Goal: Task Accomplishment & Management: Complete application form

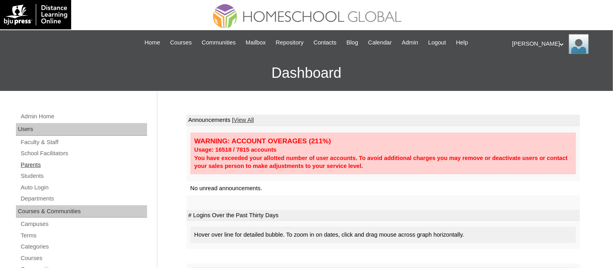
click at [27, 167] on link "Parents" at bounding box center [83, 165] width 127 height 10
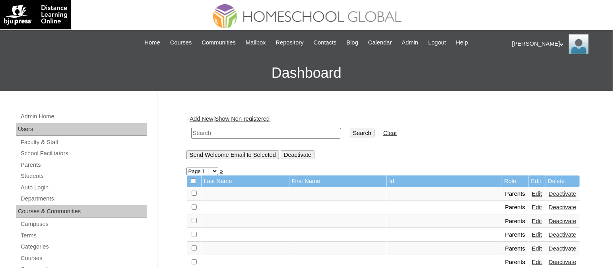
click at [203, 115] on div "+ Add New | Show Non-registered Search Clear Send Welcome Email to Selected Dea…" at bounding box center [383, 137] width 394 height 44
click at [202, 117] on link "Add New" at bounding box center [201, 119] width 23 height 6
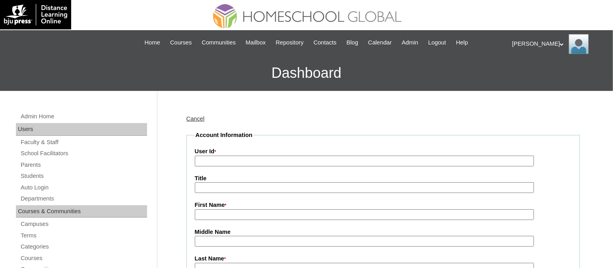
click at [269, 161] on input "User Id *" at bounding box center [364, 161] width 339 height 11
paste input "TOUCHPH2025-MHS010176"
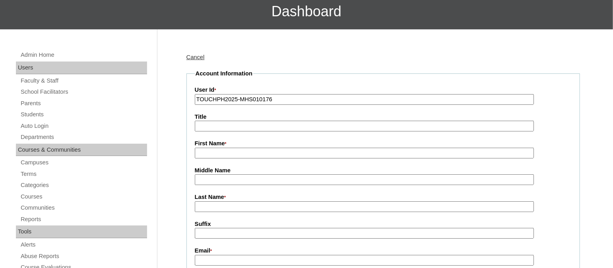
scroll to position [63, 0]
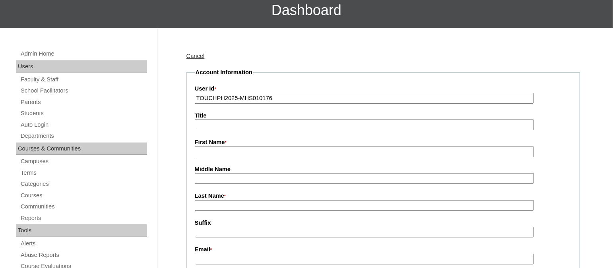
type input "TOUCHPH2025-MHS010176"
click at [229, 147] on input "First Name *" at bounding box center [364, 152] width 339 height 11
type input "p"
type input "Paul"
click at [219, 202] on input "Last Name *" at bounding box center [364, 205] width 339 height 11
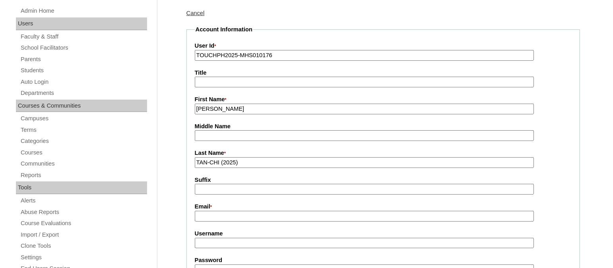
scroll to position [108, 0]
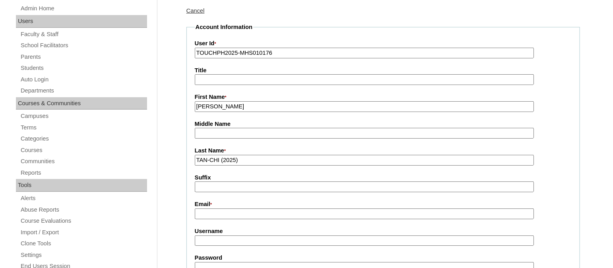
type input "TAN-CHI (2025)"
click at [218, 209] on input "Email *" at bounding box center [364, 214] width 339 height 11
paste input "paultanchi@gmail.com"
type input "paultanchi@gmail.com"
click at [218, 239] on input "Username" at bounding box center [364, 241] width 339 height 11
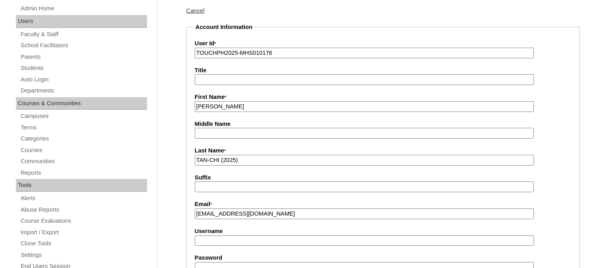
click at [245, 236] on input "Username" at bounding box center [364, 241] width 339 height 11
paste input "paultanchiTQ325"
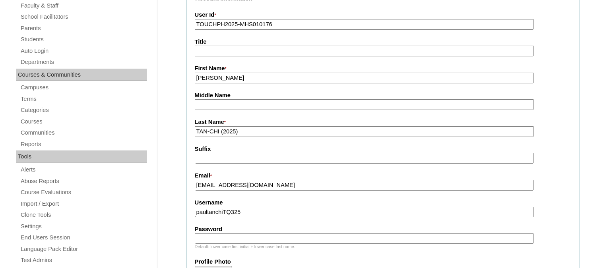
scroll to position [138, 0]
type input "paultanchiTQ325"
click at [225, 233] on input "Password" at bounding box center [364, 238] width 339 height 11
paste input "HG123456s"
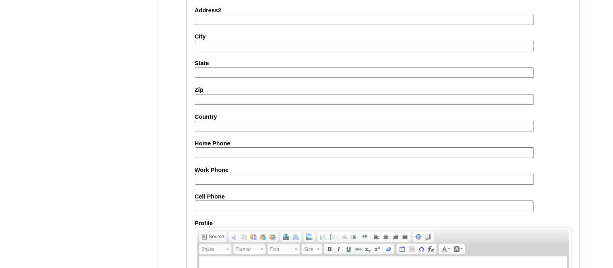
scroll to position [793, 0]
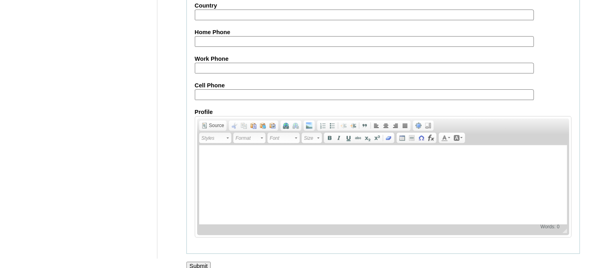
type input "HG123456s"
click at [204, 262] on input "Submit" at bounding box center [198, 266] width 25 height 9
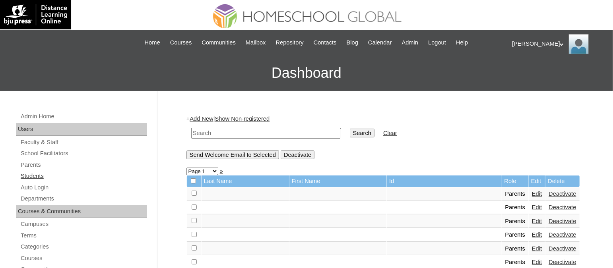
click at [31, 178] on link "Students" at bounding box center [83, 176] width 127 height 10
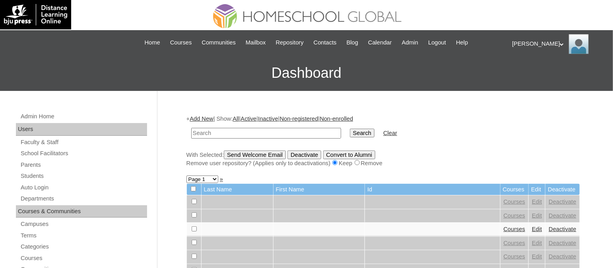
click at [212, 116] on link "Add New" at bounding box center [201, 119] width 23 height 6
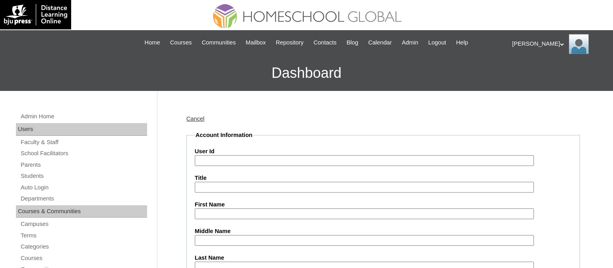
click at [214, 153] on label "User Id" at bounding box center [383, 152] width 377 height 8
click at [214, 155] on input "User Id" at bounding box center [364, 160] width 339 height 11
click at [214, 162] on input "User Id" at bounding box center [364, 160] width 339 height 11
paste input "TOUCHPH2025-MHS010175"
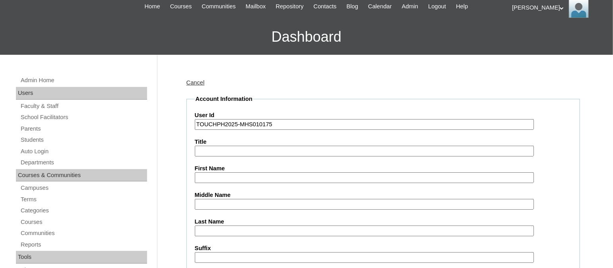
scroll to position [38, 0]
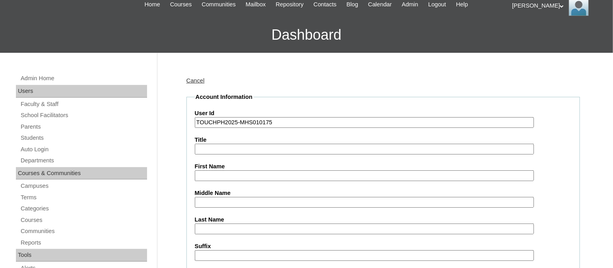
type input "TOUCHPH2025-MHS010175"
click at [213, 175] on input "First Name" at bounding box center [364, 176] width 339 height 11
paste input "Andrew Elias TAN-CHI"
drag, startPoint x: 270, startPoint y: 175, endPoint x: 234, endPoint y: 175, distance: 36.2
click at [234, 175] on input "Andrew Elias TAN-CHI" at bounding box center [364, 176] width 339 height 11
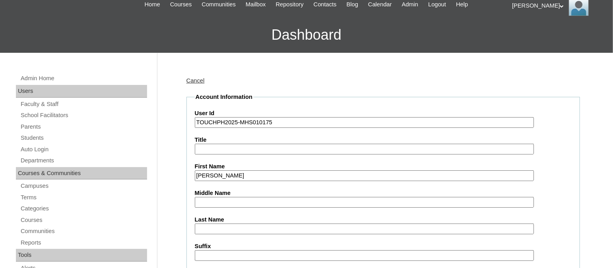
type input "Andrew Elias"
click at [209, 224] on input "Last Name" at bounding box center [364, 229] width 339 height 11
paste input "TAN-CHI"
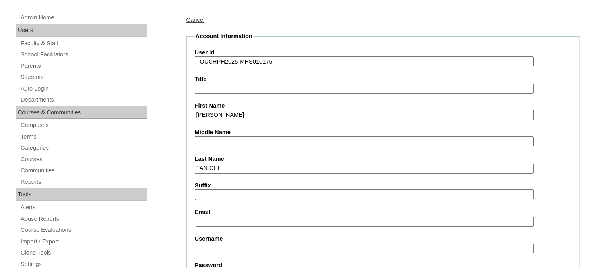
scroll to position [109, 0]
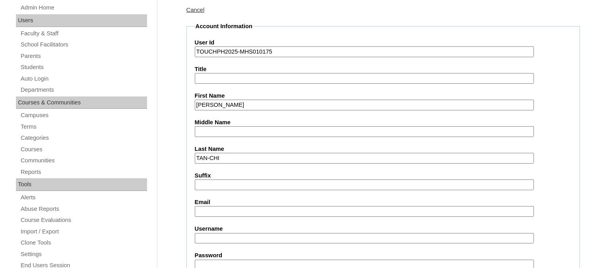
type input "TAN-CHI"
click at [215, 206] on input "Email" at bounding box center [364, 211] width 339 height 11
paste input "paultanchi@gmail.com"
type input "paultanchi@gmail.com"
click at [212, 233] on input "Username" at bounding box center [364, 238] width 339 height 11
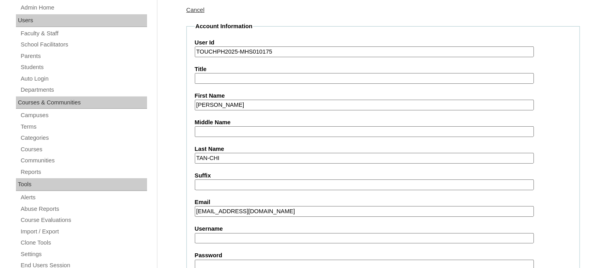
paste input "andreweliastanchiTQ325"
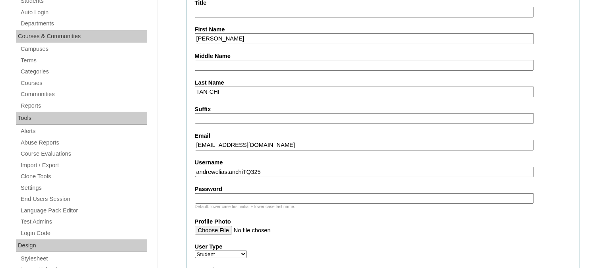
scroll to position [176, 0]
type input "andreweliastanchiTQ325"
click at [222, 195] on input "Password" at bounding box center [364, 198] width 339 height 11
paste input "HG123456s"
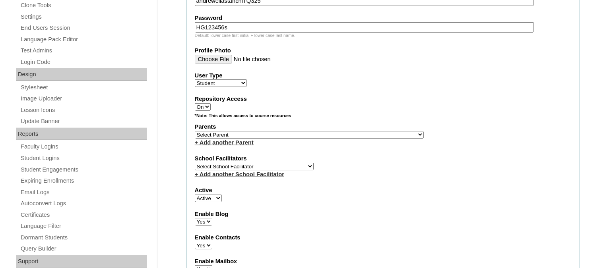
scroll to position [348, 0]
type input "HG123456s"
click at [315, 132] on select "Select Parent , , , , , , , , , , , , , , , , , , , , , , , , , , , , , , , , ,…" at bounding box center [309, 134] width 229 height 8
click at [256, 130] on select "Select Parent , , , , , , , , , , , , , , , , , , , , , , , , , , , , , , , , ,…" at bounding box center [309, 134] width 229 height 8
select select "43640"
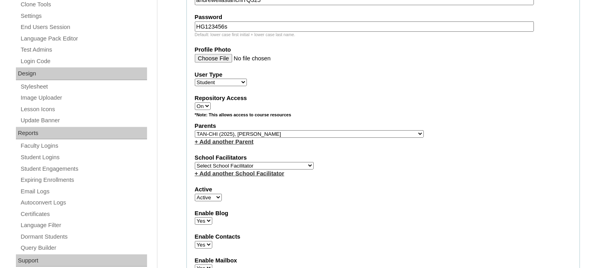
click at [195, 130] on select "Select Parent , , , , , , , , , , , , , , , , , , , , , , , , , , , , , , , , ,…" at bounding box center [309, 134] width 229 height 8
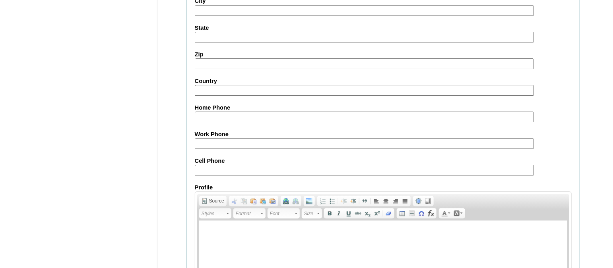
scroll to position [936, 0]
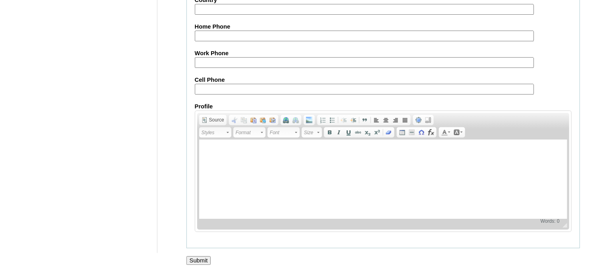
click at [204, 256] on input "Submit" at bounding box center [198, 260] width 25 height 9
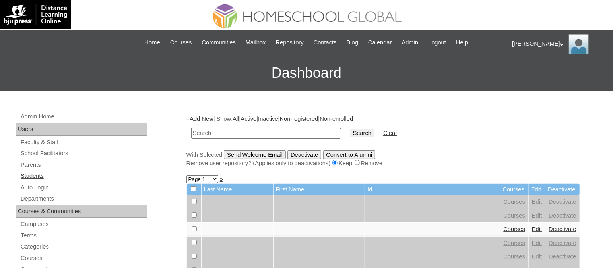
click at [29, 175] on link "Students" at bounding box center [83, 176] width 127 height 10
paste input "TOUCHPH2025-MHS010175"
type input "TOUCHPH2025-MHS010175"
click at [350, 129] on input "Search" at bounding box center [362, 133] width 25 height 9
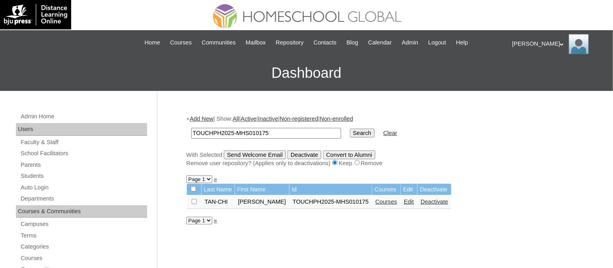
click at [377, 200] on link "Courses" at bounding box center [386, 202] width 22 height 6
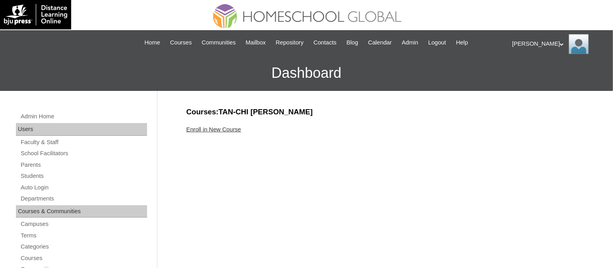
click at [237, 128] on link "Enroll in New Course" at bounding box center [213, 129] width 55 height 6
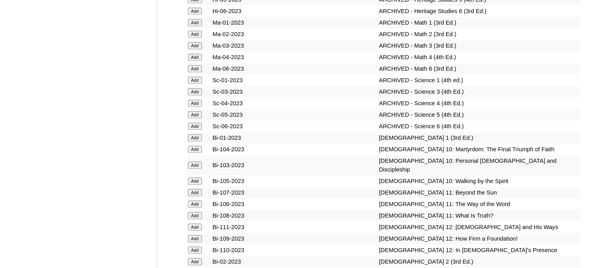
scroll to position [2002, 0]
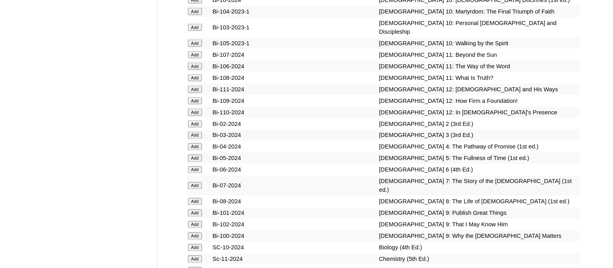
click at [197, 167] on input "Add" at bounding box center [195, 170] width 14 height 7
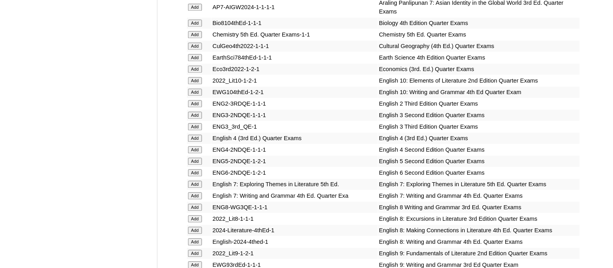
scroll to position [2257, 0]
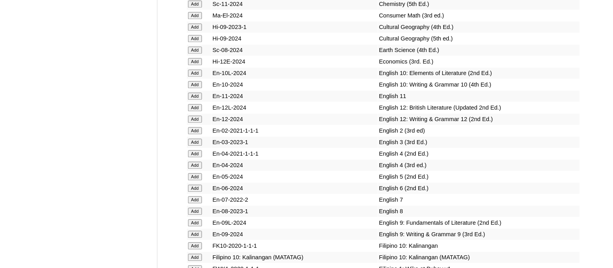
click at [196, 185] on input "Add" at bounding box center [195, 188] width 14 height 7
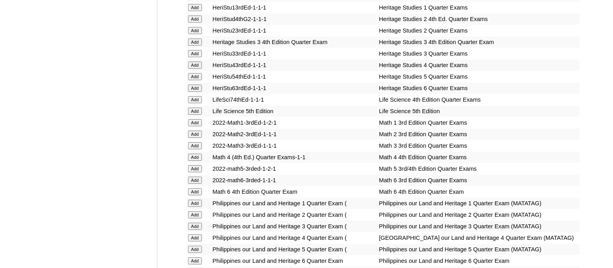
scroll to position [2825, 0]
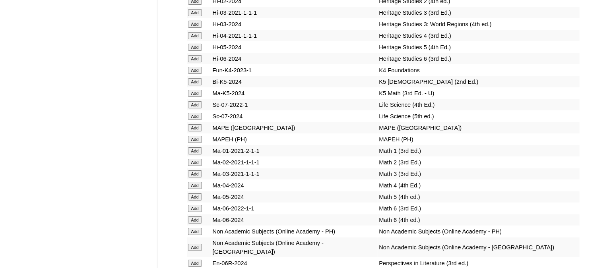
click at [197, 217] on input "Add" at bounding box center [195, 220] width 14 height 7
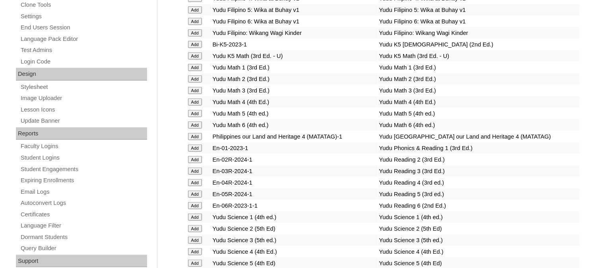
scroll to position [3048, 0]
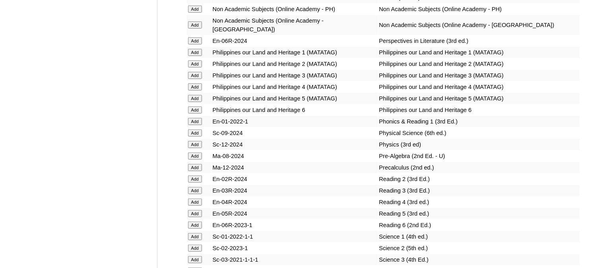
click at [197, 222] on input "Add" at bounding box center [195, 225] width 14 height 7
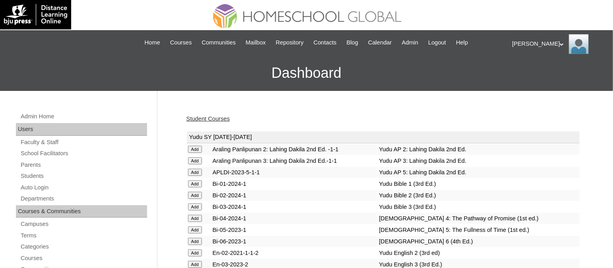
click at [206, 119] on link "Student Courses" at bounding box center [207, 119] width 43 height 6
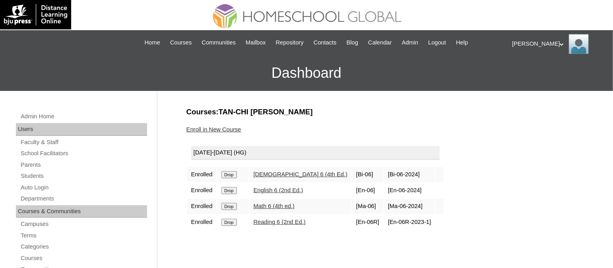
click at [206, 129] on link "Enroll in New Course" at bounding box center [213, 129] width 55 height 6
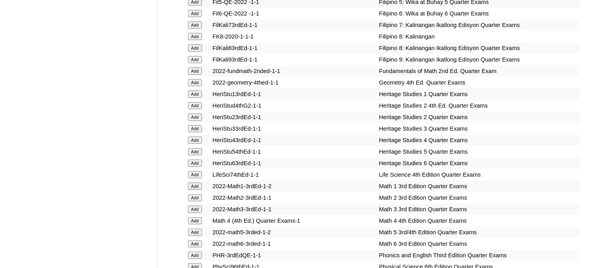
scroll to position [3126, 0]
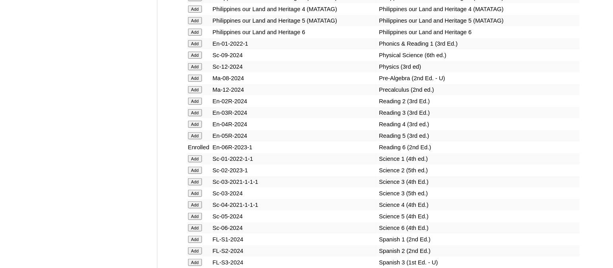
click at [194, 225] on input "Add" at bounding box center [195, 228] width 14 height 7
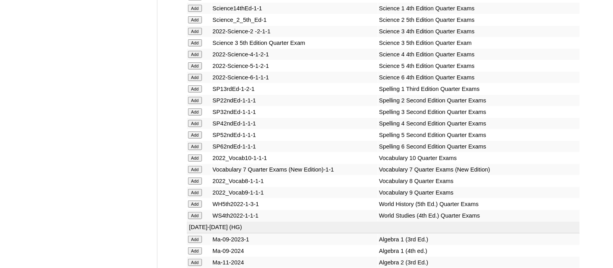
scroll to position [3225, 0]
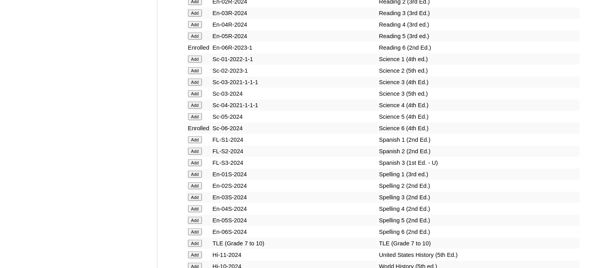
click at [200, 229] on input "Add" at bounding box center [195, 232] width 14 height 7
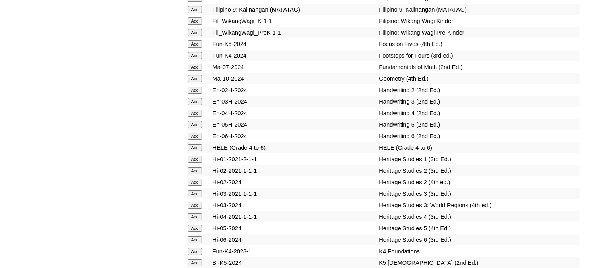
scroll to position [2645, 0]
click at [198, 236] on input "Add" at bounding box center [195, 239] width 14 height 7
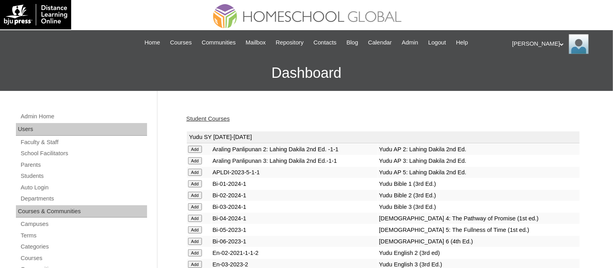
click at [216, 117] on link "Student Courses" at bounding box center [207, 119] width 43 height 6
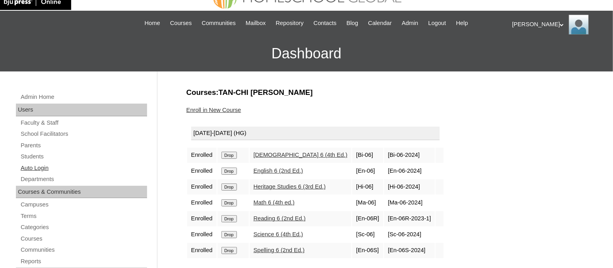
scroll to position [17, 0]
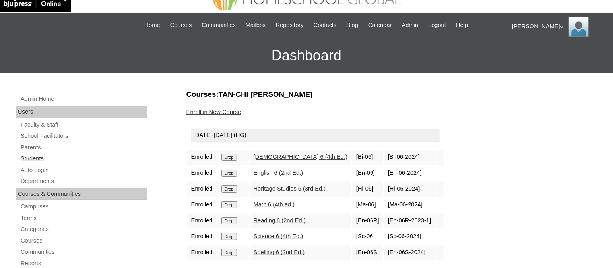
click at [34, 158] on link "Students" at bounding box center [83, 159] width 127 height 10
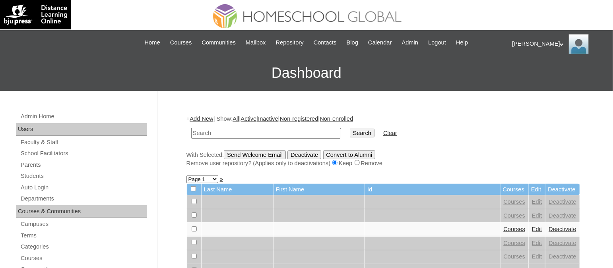
click at [35, 144] on link "Faculty & Staff" at bounding box center [83, 143] width 127 height 10
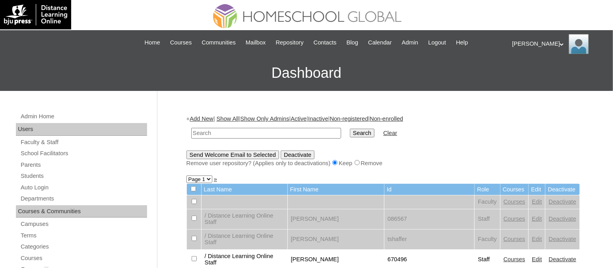
click at [209, 119] on link "Add New" at bounding box center [201, 119] width 23 height 6
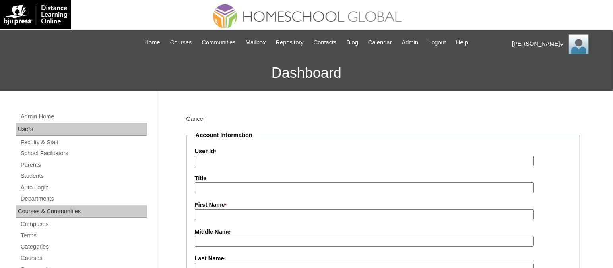
click at [290, 158] on input "User Id *" at bounding box center [364, 161] width 339 height 11
paste input "TOUCHPH2025-MHS010178"
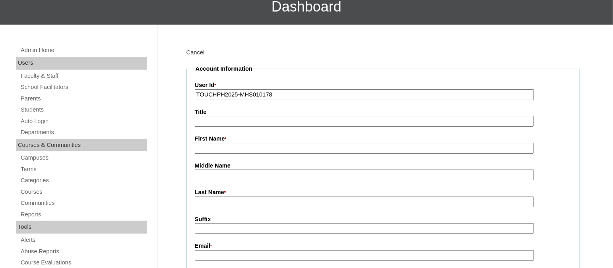
scroll to position [67, 0]
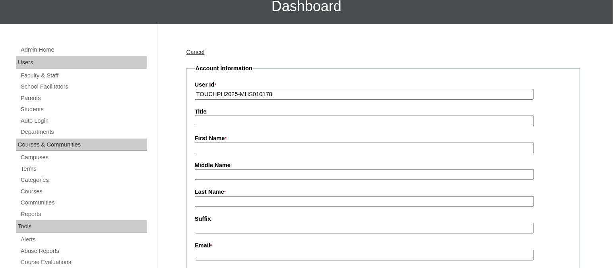
type input "TOUCHPH2025-MHS010178"
click at [237, 144] on input "First Name *" at bounding box center [364, 148] width 339 height 11
paste input "Mark Ho"
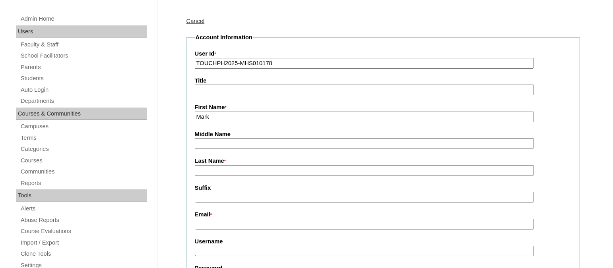
scroll to position [98, 0]
type input "Mark"
click at [203, 165] on input "Last Name *" at bounding box center [364, 170] width 339 height 11
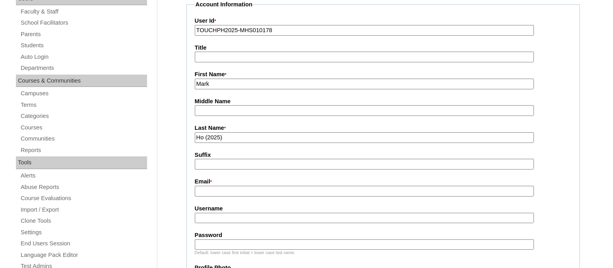
scroll to position [132, 0]
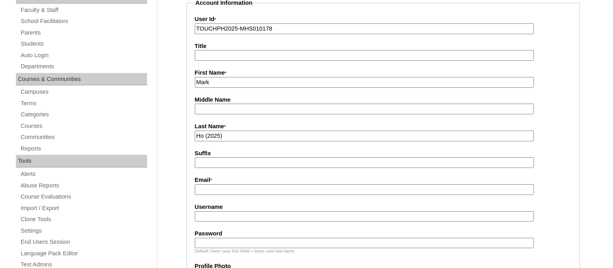
type input "Ho (2025)"
click at [207, 184] on input "Email *" at bounding box center [364, 189] width 339 height 11
paste input "goowapo@gmail.com"
type input "goowapo@gmail.com"
click at [217, 212] on input "Username" at bounding box center [364, 217] width 339 height 11
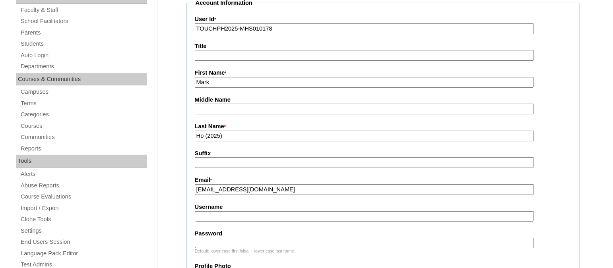
paste input "markhoTQ325"
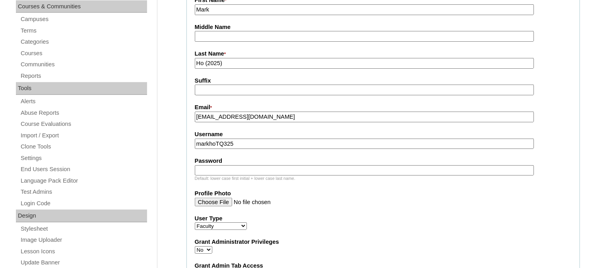
scroll to position [206, 0]
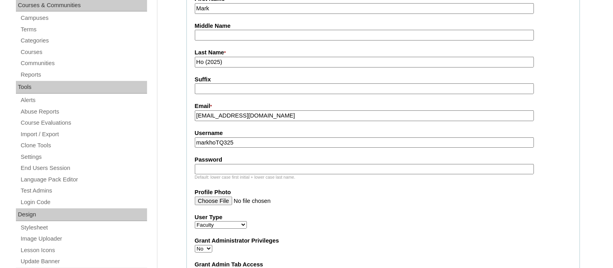
type input "markhoTQ325"
click at [210, 164] on input "Password" at bounding box center [364, 169] width 339 height 11
paste input "HG123456p"
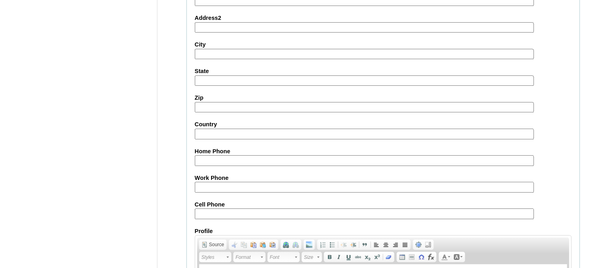
scroll to position [910, 0]
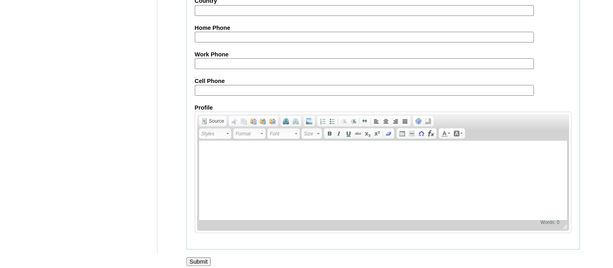
type input "HG123456p"
click at [200, 260] on input "Submit" at bounding box center [198, 262] width 25 height 9
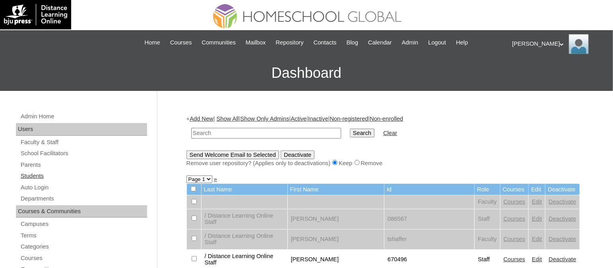
click at [33, 179] on link "Students" at bounding box center [83, 176] width 127 height 10
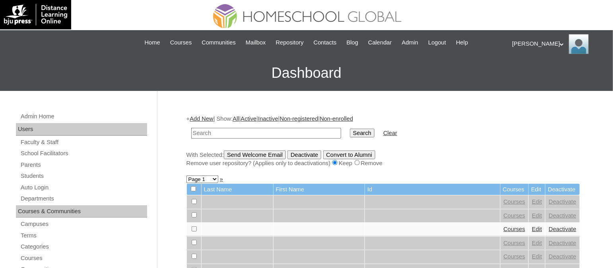
click at [208, 116] on link "Add New" at bounding box center [201, 119] width 23 height 6
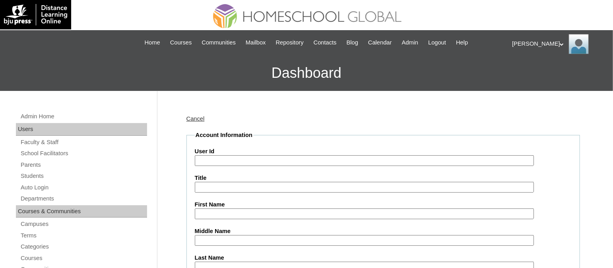
click at [243, 158] on input "User Id" at bounding box center [364, 160] width 339 height 11
paste input "TOUCHPH2025-MHS010177"
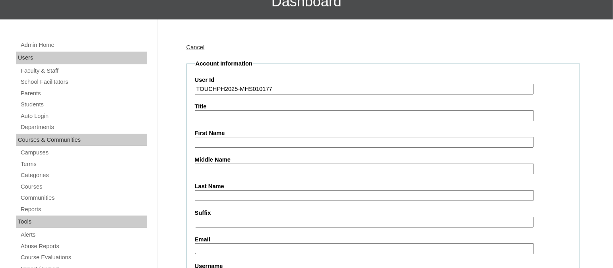
type input "TOUCHPH2025-MHS010177"
click at [203, 134] on label "First Name" at bounding box center [383, 133] width 377 height 8
click at [203, 137] on input "First Name" at bounding box center [364, 142] width 339 height 11
click at [209, 139] on input "First Name" at bounding box center [364, 142] width 339 height 11
paste input "Zian Antonio Sarno Ho"
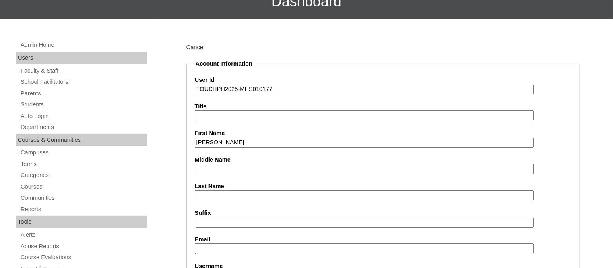
drag, startPoint x: 264, startPoint y: 145, endPoint x: 250, endPoint y: 144, distance: 13.9
click at [250, 144] on input "Zian Antonio Sarno Ho" at bounding box center [364, 142] width 339 height 11
type input "Zian Antonio Sarno"
click at [212, 190] on input "Last Name" at bounding box center [364, 195] width 339 height 11
paste input "Ho"
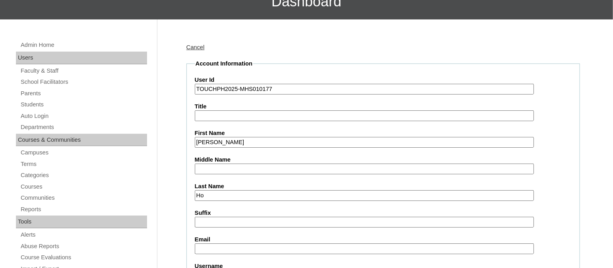
type input "Ho"
drag, startPoint x: 258, startPoint y: 138, endPoint x: 234, endPoint y: 138, distance: 24.3
click at [234, 138] on input "Zian Antonio Sarno" at bounding box center [364, 142] width 339 height 11
type input "Zian Antonio"
click at [219, 165] on input "Middle Name" at bounding box center [364, 169] width 339 height 11
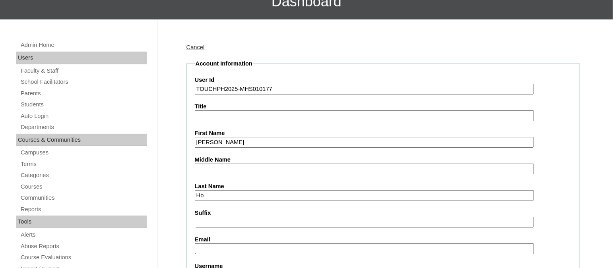
paste input "Sarno"
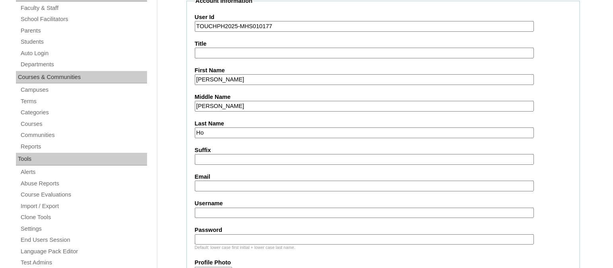
scroll to position [135, 0]
type input "Sarno"
click at [200, 183] on input "Email" at bounding box center [364, 186] width 339 height 11
paste input "goowapo@gmail.com"
type input "goowapo@gmail.com"
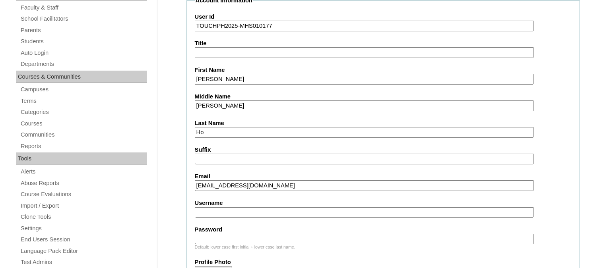
click at [215, 208] on input "Username" at bounding box center [364, 213] width 339 height 11
paste input "zianantoniohoTQ325"
type input "zianantoniohoTQ325"
click at [231, 234] on input "Password" at bounding box center [364, 239] width 339 height 11
paste input "HG123456s"
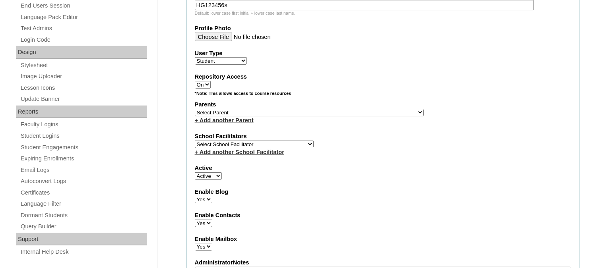
scroll to position [371, 0]
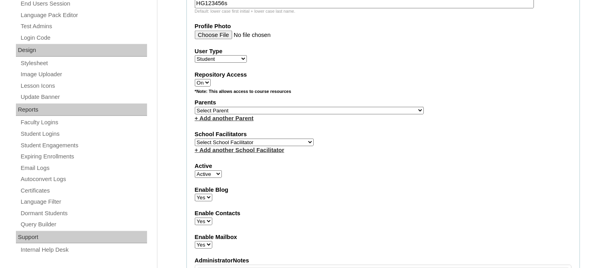
type input "HG123456s"
click at [246, 109] on select "Select Parent , , , , , , , , , , , , , , , , , , , , , , , , , , , , , , , , ,…" at bounding box center [309, 111] width 229 height 8
select select "38141"
click at [396, 71] on label "Repository Access" at bounding box center [383, 75] width 377 height 8
click at [211, 79] on select "On Off" at bounding box center [203, 83] width 16 height 8
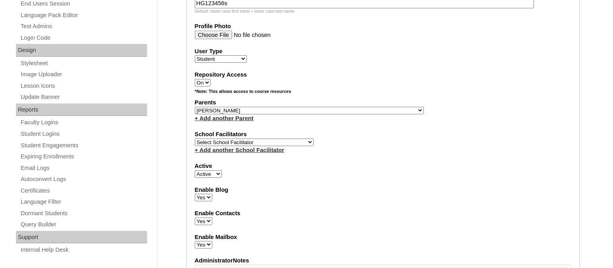
click at [324, 107] on select "Select Parent , , , , , , , , , , , , , , , , , , , , , , , , , , , , , , , , ,…" at bounding box center [309, 111] width 229 height 8
select select
click at [195, 107] on select "Select Parent , , , , , , , , , , , , , , , , , , , , , , , , , , , , , , , , ,…" at bounding box center [309, 111] width 229 height 8
click at [278, 182] on fieldset "Account Information User Id TOUCHPH2025-MHS010177 Title First Name Zian Antonio…" at bounding box center [383, 81] width 394 height 643
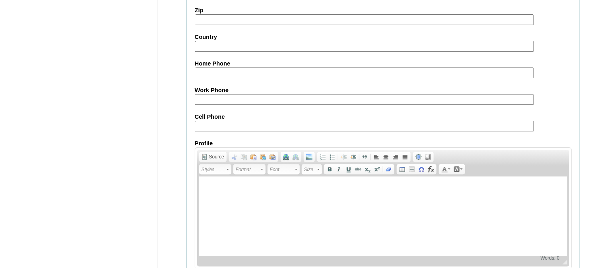
scroll to position [934, 0]
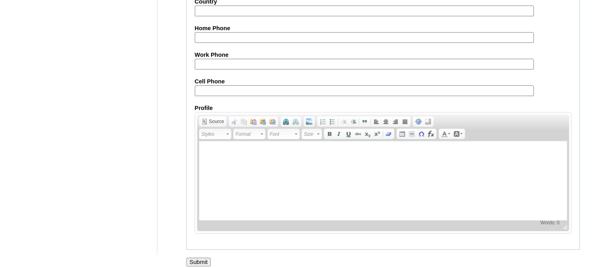
click at [189, 258] on input "Submit" at bounding box center [198, 262] width 25 height 9
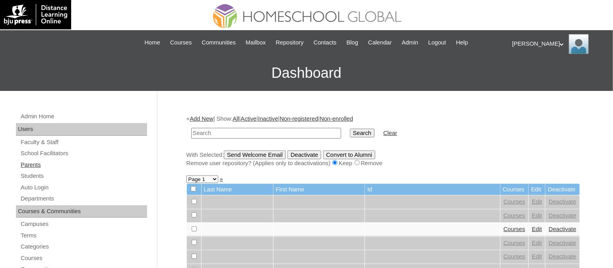
click at [34, 166] on link "Parents" at bounding box center [83, 165] width 127 height 10
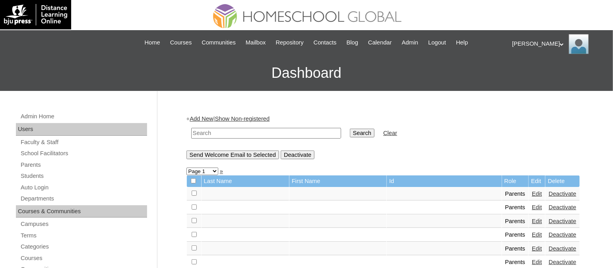
paste input "TOUCHPH2025-MHS010178"
click at [206, 132] on input "TOUCHPH2025-MHS010178" at bounding box center [266, 133] width 150 height 11
type input "TOUCHPH2025-MHS010178"
click at [350, 129] on input "Search" at bounding box center [362, 133] width 25 height 9
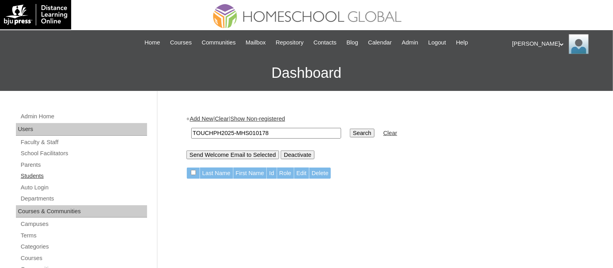
click at [36, 173] on link "Students" at bounding box center [83, 176] width 127 height 10
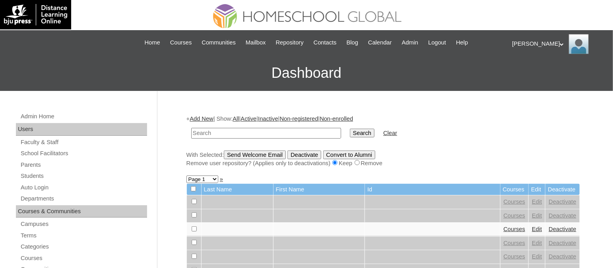
drag, startPoint x: 0, startPoint y: 0, endPoint x: 249, endPoint y: 131, distance: 281.0
click at [249, 131] on input "text" at bounding box center [266, 133] width 150 height 11
type input "TOUCHPH2025-MHS010178"
click at [350, 129] on input "Search" at bounding box center [362, 133] width 25 height 9
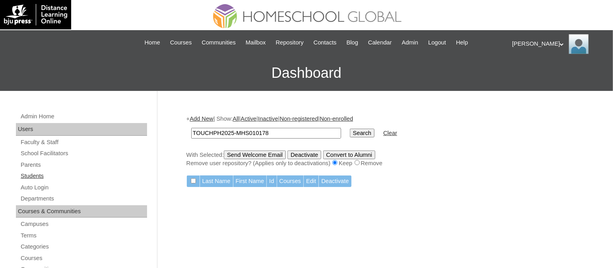
click at [38, 173] on link "Students" at bounding box center [83, 176] width 127 height 10
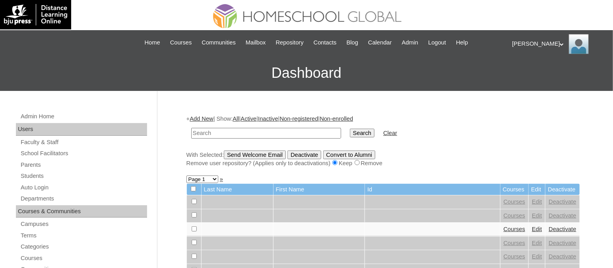
paste input "TOUCHPH2025-MHS010177"
type input "TOUCHPH2025-MHS010177"
click at [350, 129] on input "Search" at bounding box center [362, 133] width 25 height 9
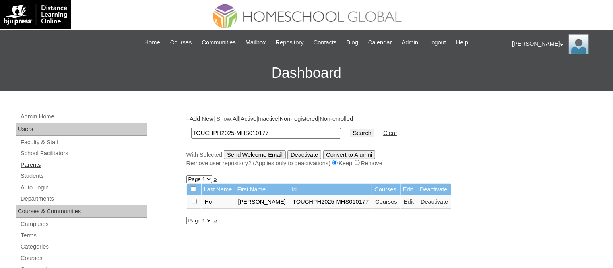
click at [33, 167] on link "Parents" at bounding box center [83, 165] width 127 height 10
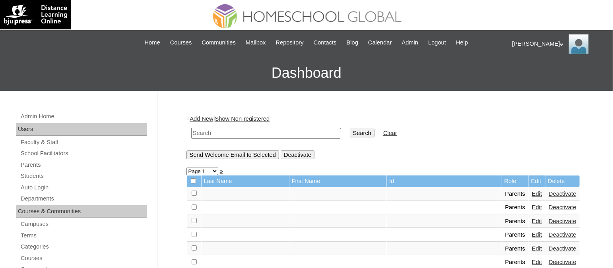
click at [206, 119] on link "Add New" at bounding box center [201, 119] width 23 height 6
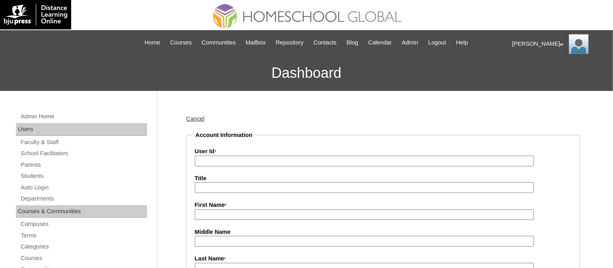
click at [236, 161] on input "User Id *" at bounding box center [364, 161] width 339 height 11
paste input "TOUCHPH2025-MHS010178"
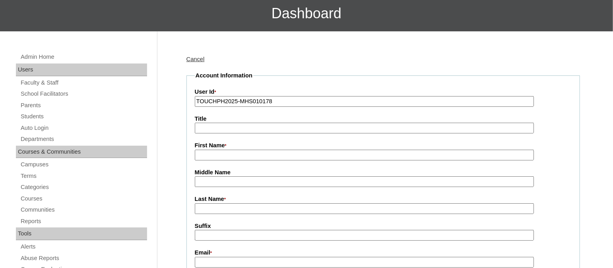
scroll to position [61, 0]
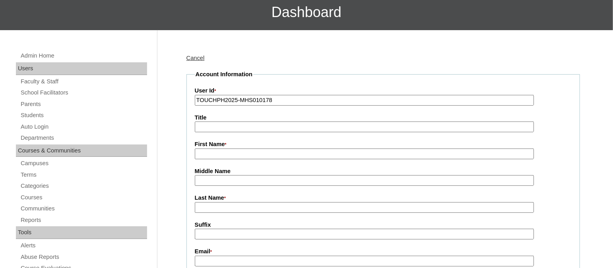
type input "TOUCHPH2025-MHS010178"
click at [219, 155] on input "First Name *" at bounding box center [364, 154] width 339 height 11
type input "Mark"
click at [212, 205] on input "Last Name *" at bounding box center [364, 207] width 339 height 11
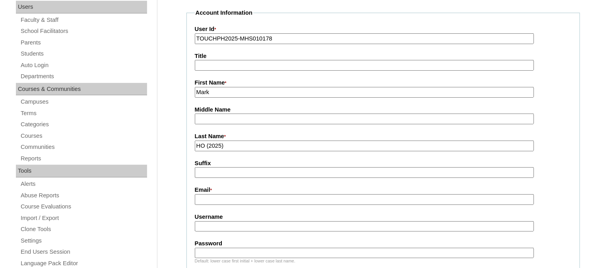
scroll to position [123, 0]
click at [203, 144] on input "HO (2025)" at bounding box center [364, 145] width 339 height 11
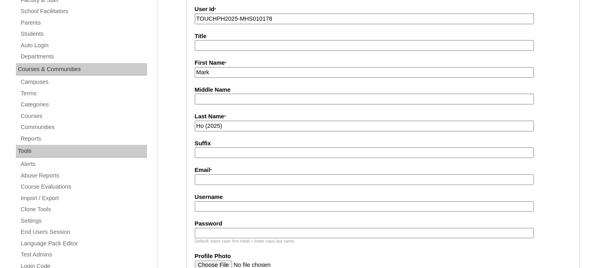
type input "Ho (2025)"
click at [205, 175] on input "Email *" at bounding box center [364, 180] width 339 height 11
paste input "[EMAIL_ADDRESS][DOMAIN_NAME]"
type input "[EMAIL_ADDRESS][DOMAIN_NAME]"
click at [238, 202] on input "Username" at bounding box center [364, 207] width 339 height 11
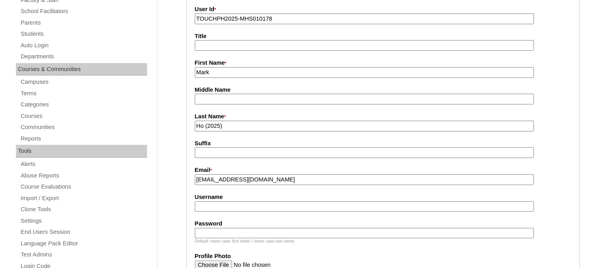
paste input "markhoTQ325"
type input "markhoTQ325"
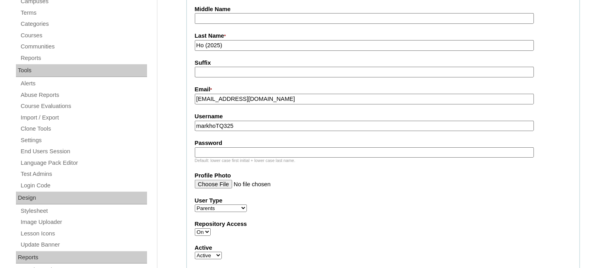
scroll to position [224, 0]
click at [221, 139] on label "Password" at bounding box center [383, 142] width 377 height 8
click at [221, 146] on input "Password" at bounding box center [364, 151] width 339 height 11
paste input "HG123456p"
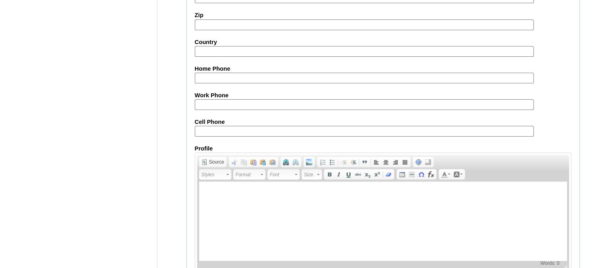
scroll to position [793, 0]
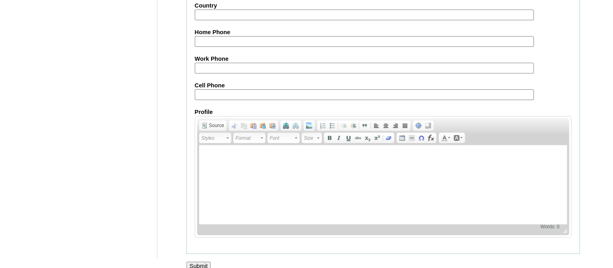
type input "HG123456p"
click at [201, 262] on input "Submit" at bounding box center [198, 266] width 25 height 9
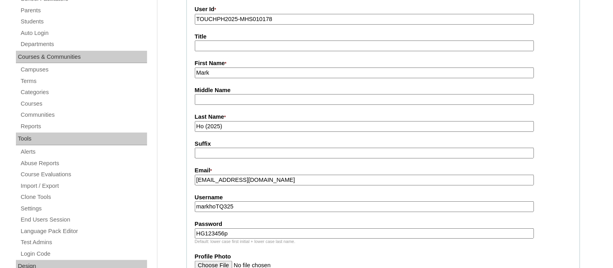
scroll to position [155, 0]
click at [240, 201] on input "markhoTQ325" at bounding box center [364, 206] width 339 height 11
click at [36, 12] on link "Parents" at bounding box center [83, 10] width 127 height 10
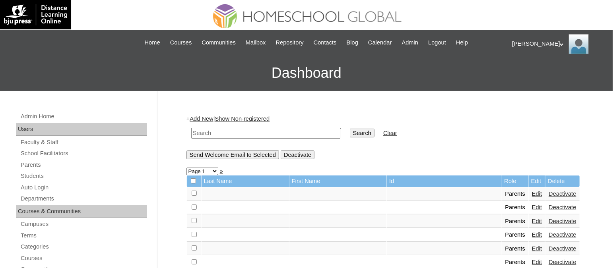
click at [244, 131] on input "text" at bounding box center [266, 133] width 150 height 11
paste input "markhoTQ325"
type input "markhoTQ325"
click at [350, 129] on input "Search" at bounding box center [362, 133] width 25 height 9
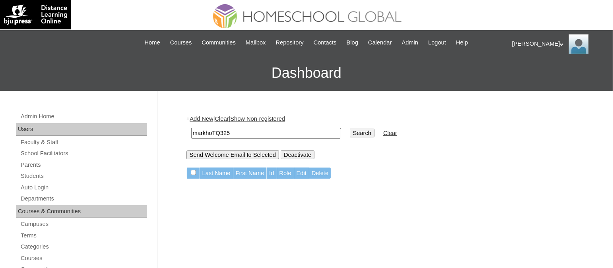
click at [249, 131] on input "markhoTQ325" at bounding box center [266, 133] width 150 height 11
type input "m"
type input "[PERSON_NAME]"
click at [350, 129] on input "Search" at bounding box center [362, 133] width 25 height 9
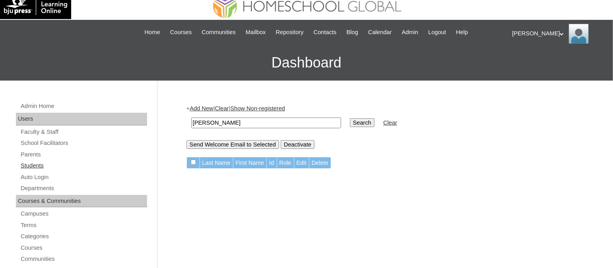
click at [39, 163] on link "Students" at bounding box center [83, 166] width 127 height 10
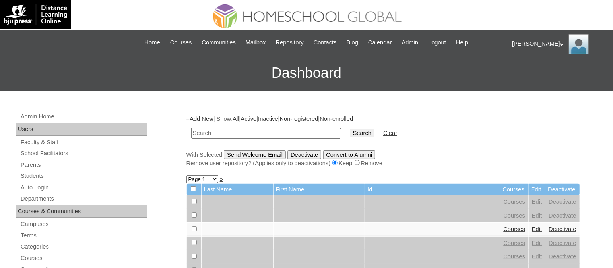
paste input "TOUCHPH2025-MHS010177"
type input "TOUCHPH2025-MHS010177"
click at [350, 129] on input "Search" at bounding box center [362, 133] width 25 height 9
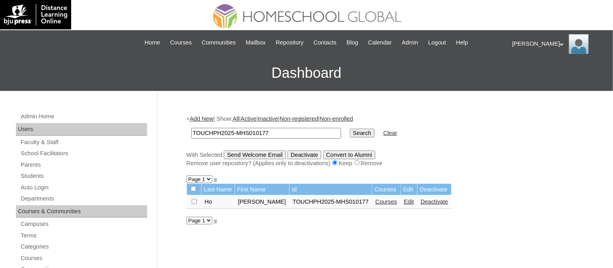
click at [404, 199] on link "Edit" at bounding box center [409, 202] width 10 height 6
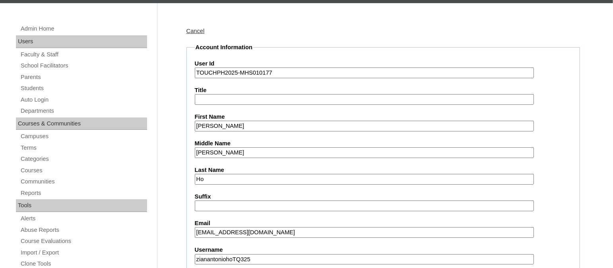
scroll to position [93, 0]
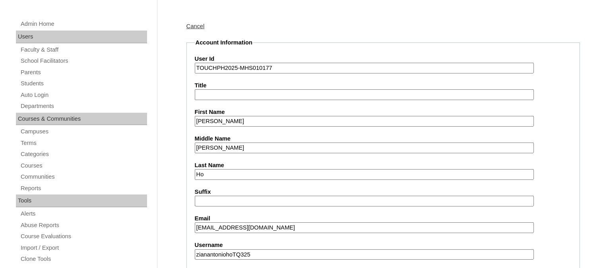
click at [293, 66] on input "TOUCHPH2025-MHS010177" at bounding box center [364, 68] width 339 height 11
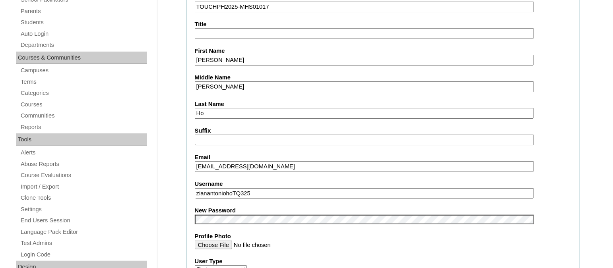
scroll to position [0, 0]
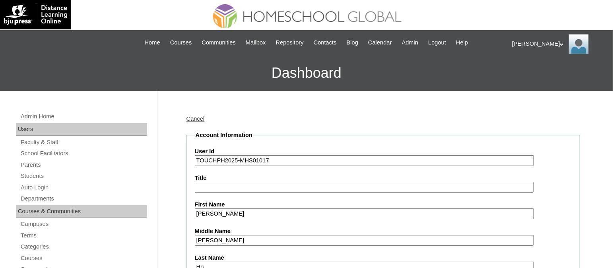
type input "TOUCHPH2025-MHS01017"
click at [196, 120] on link "Cancel" at bounding box center [195, 119] width 18 height 6
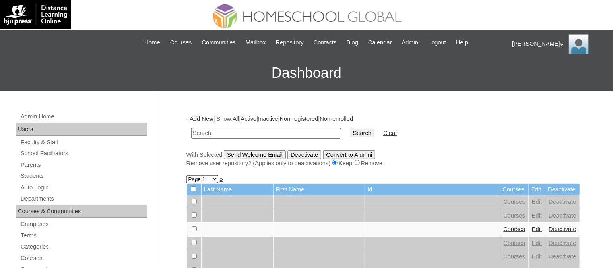
paste input "TOUCHPH2025-MHS010178"
type input "TOUCHPH2025-MHS010178"
click at [350, 129] on input "Search" at bounding box center [362, 133] width 25 height 9
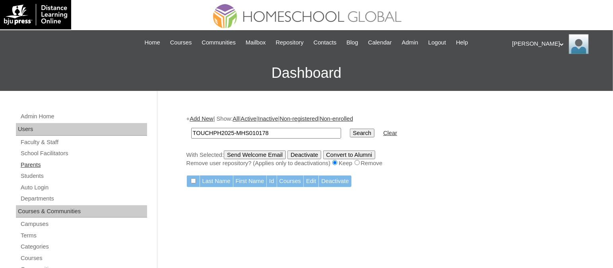
click at [33, 165] on link "Parents" at bounding box center [83, 165] width 127 height 10
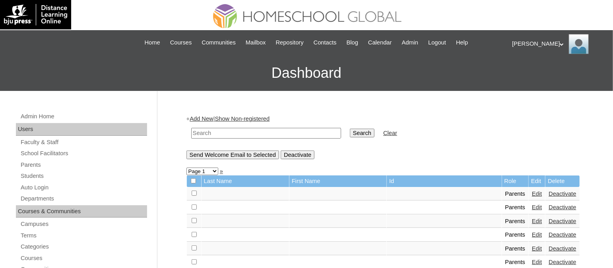
drag, startPoint x: 0, startPoint y: 0, endPoint x: 286, endPoint y: 132, distance: 315.1
click at [286, 132] on input "text" at bounding box center [266, 133] width 150 height 11
paste input "TOUCHPH2025-MHS010178"
type input "TOUCHPH2025-MHS010178"
click at [350, 129] on input "Search" at bounding box center [362, 133] width 25 height 9
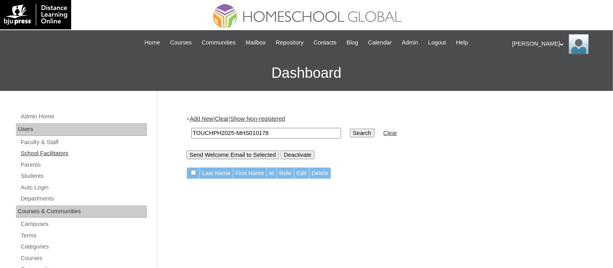
click at [61, 151] on link "School Facilitators" at bounding box center [83, 154] width 127 height 10
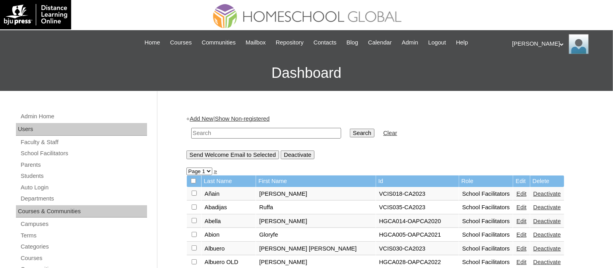
click at [245, 132] on input "text" at bounding box center [266, 133] width 150 height 11
paste input "TOUCHPH2025-MHS010178"
type input "TOUCHPH2025-MHS010178"
click at [350, 129] on input "Search" at bounding box center [362, 133] width 25 height 9
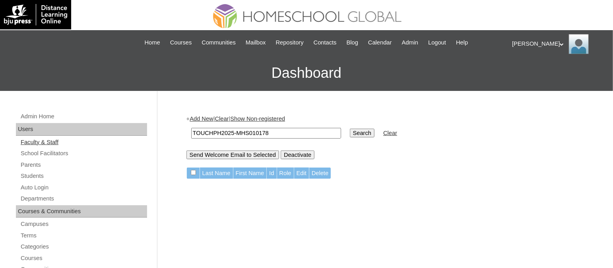
click at [43, 143] on link "Faculty & Staff" at bounding box center [83, 143] width 127 height 10
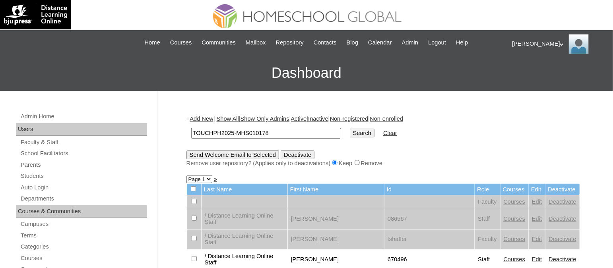
type input "TOUCHPH2025-MHS010178"
click at [350, 129] on input "Search" at bounding box center [362, 133] width 25 height 9
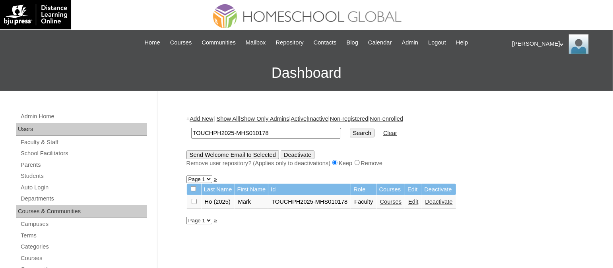
click at [433, 199] on link "Deactivate" at bounding box center [438, 202] width 27 height 6
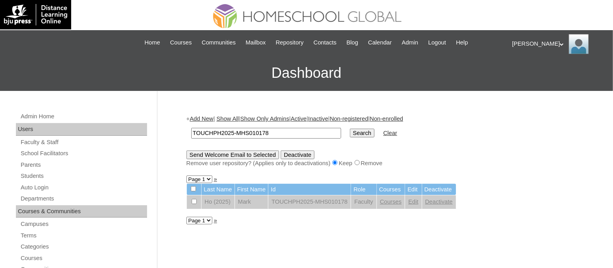
click at [415, 199] on link "Edit" at bounding box center [413, 202] width 10 height 6
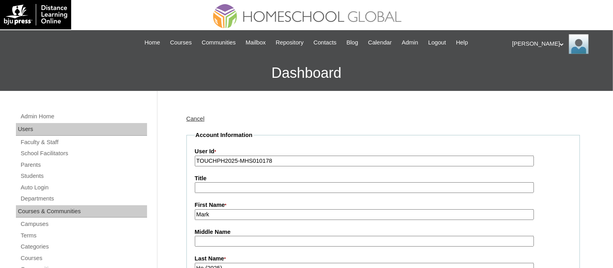
click at [299, 160] on input "TOUCHPH2025-MHS010178" at bounding box center [364, 161] width 339 height 11
type input "T"
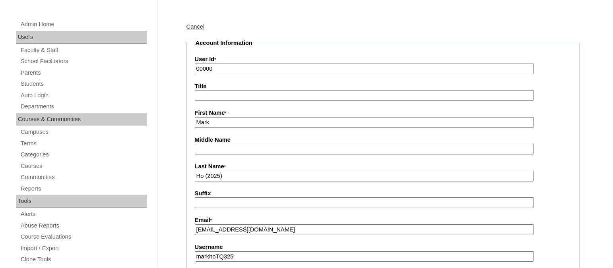
scroll to position [93, 0]
type input "00000"
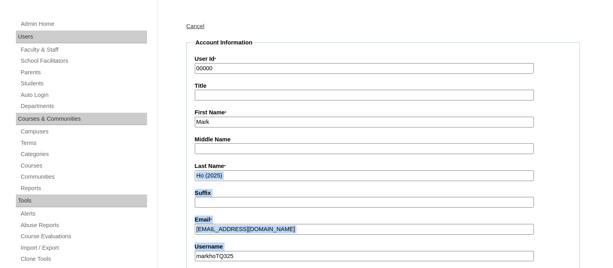
drag, startPoint x: 299, startPoint y: 160, endPoint x: 254, endPoint y: 250, distance: 100.8
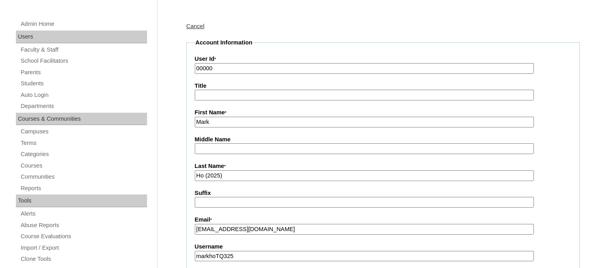
click at [254, 251] on input "markhoTQ325" at bounding box center [364, 256] width 339 height 11
type input "m"
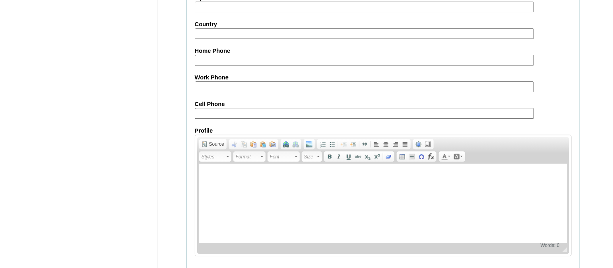
scroll to position [904, 0]
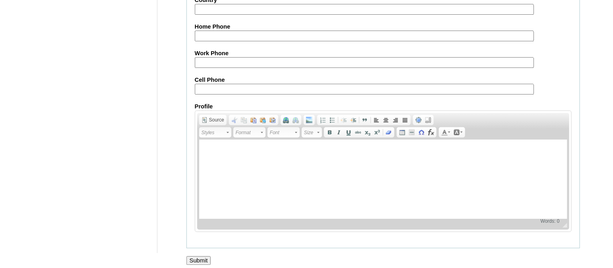
type input "0000"
click at [198, 258] on input "Submit" at bounding box center [198, 260] width 25 height 9
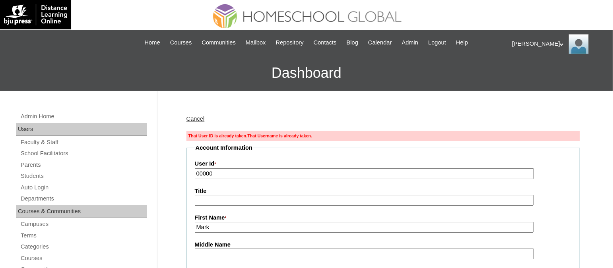
click at [246, 171] on input "00000" at bounding box center [364, 174] width 339 height 11
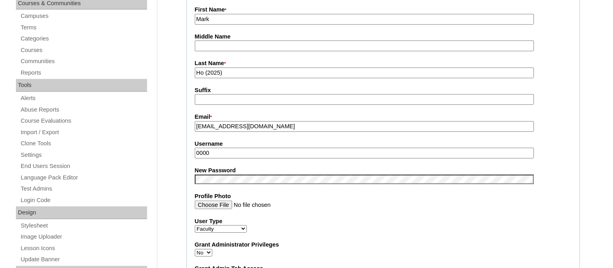
scroll to position [212, 0]
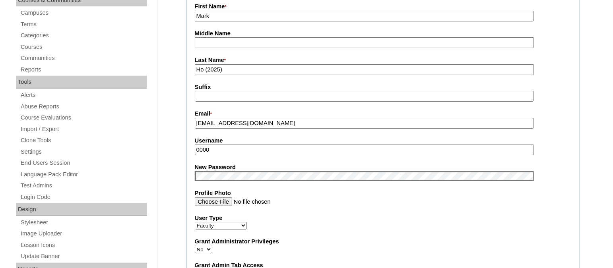
type input "0000000000"
click at [230, 145] on input "0000" at bounding box center [364, 150] width 339 height 11
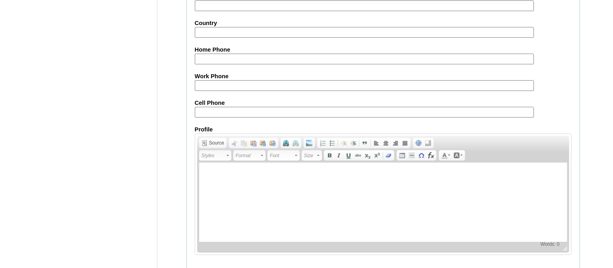
scroll to position [917, 0]
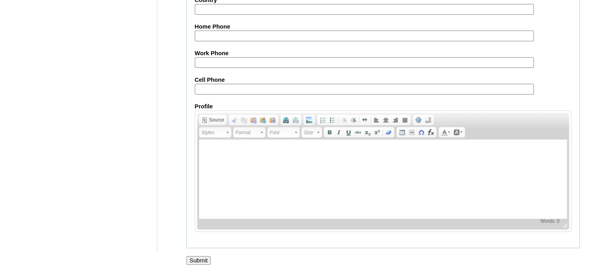
type input "00000000"
click at [195, 256] on input "Submit" at bounding box center [198, 260] width 25 height 9
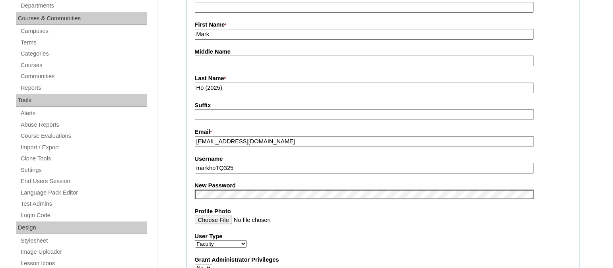
scroll to position [195, 0]
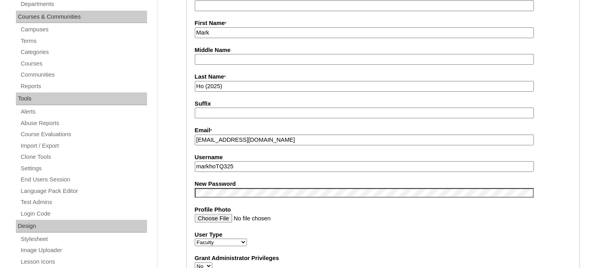
click at [246, 161] on input "markhoTQ325" at bounding box center [364, 166] width 339 height 11
type input "m"
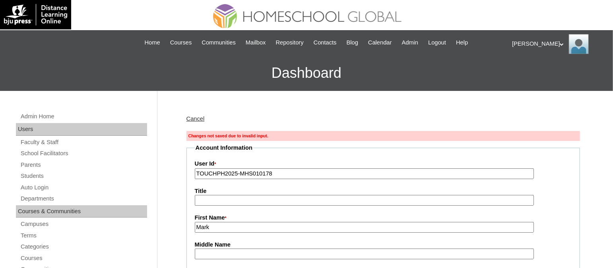
scroll to position [0, 0]
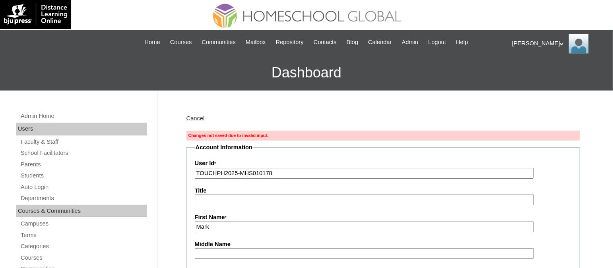
type input "INVALID"
click at [283, 169] on input "TOUCHPH2025-MHS010178" at bounding box center [364, 173] width 339 height 11
type input "TOUCHPH2025-MHS010178"
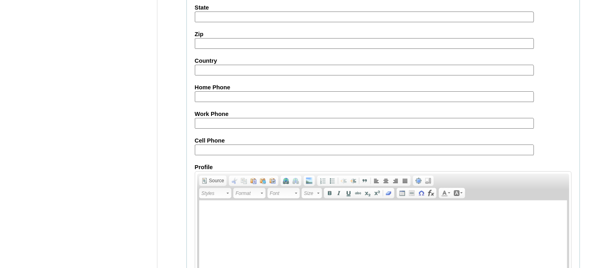
scroll to position [917, 0]
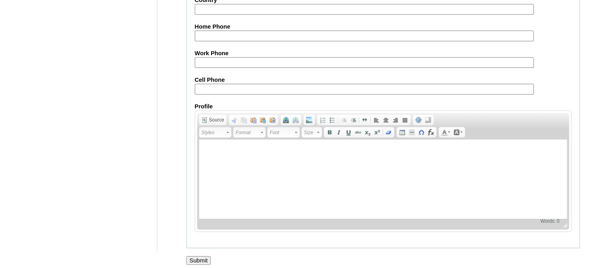
type input "INVALID"
click at [206, 257] on input "Submit" at bounding box center [198, 260] width 25 height 9
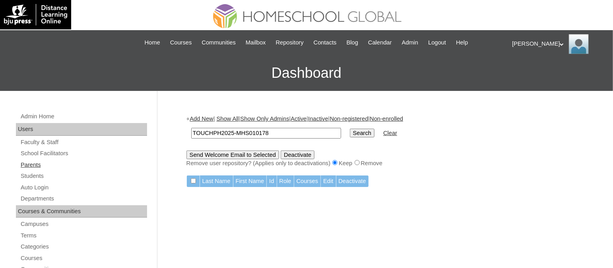
click at [33, 160] on link "Parents" at bounding box center [83, 165] width 127 height 10
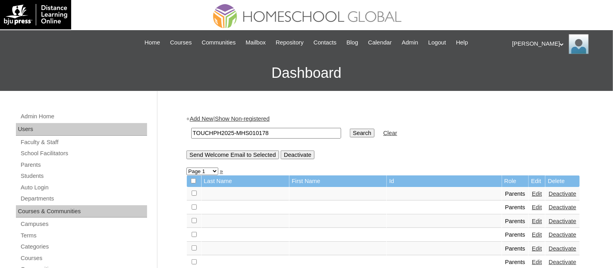
click at [207, 116] on link "Add New" at bounding box center [201, 119] width 23 height 6
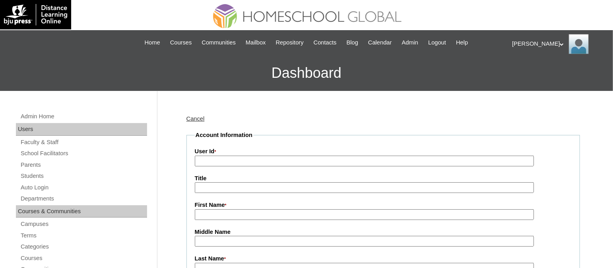
click at [219, 163] on input "User Id *" at bounding box center [364, 161] width 339 height 11
paste input "TOUCHPH2025-MHS010178"
type input "TOUCHPH2025-MHS010178"
click at [216, 210] on input "First Name *" at bounding box center [364, 215] width 339 height 11
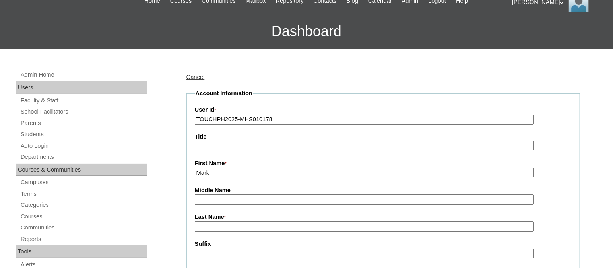
scroll to position [44, 0]
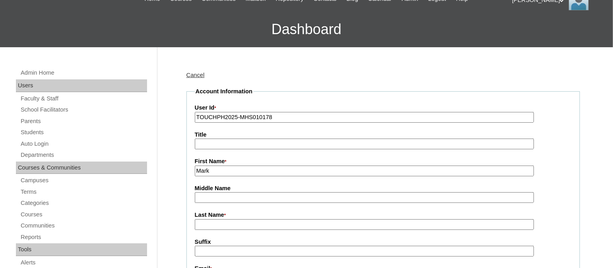
type input "Mark"
click at [212, 221] on input "Last Name *" at bounding box center [364, 224] width 339 height 11
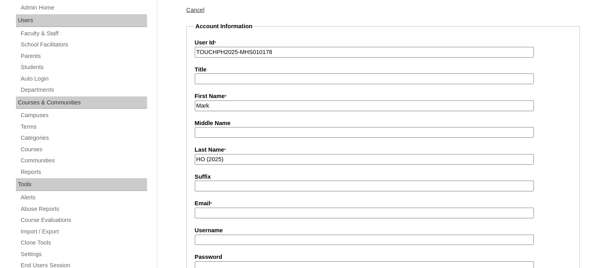
scroll to position [110, 0]
type input "HO (2025)"
click at [219, 209] on input "Email *" at bounding box center [364, 212] width 339 height 11
paste input "goowapo@gmail.com"
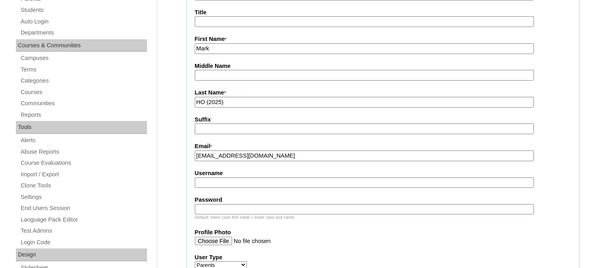
scroll to position [167, 0]
type input "goowapo@gmail.com"
click at [224, 177] on input "Username" at bounding box center [364, 182] width 339 height 11
paste input "markhoTQ325"
type input "markhoTQ325"
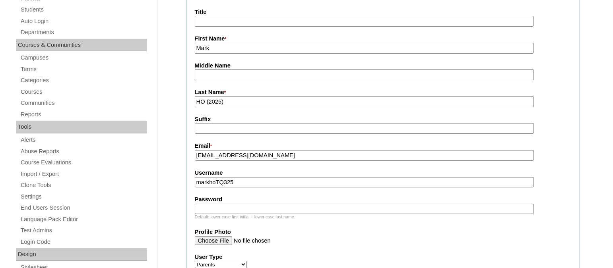
click at [221, 204] on input "Password" at bounding box center [364, 209] width 339 height 11
paste input "HG123456p"
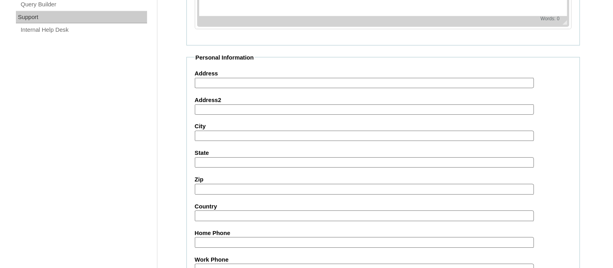
scroll to position [793, 0]
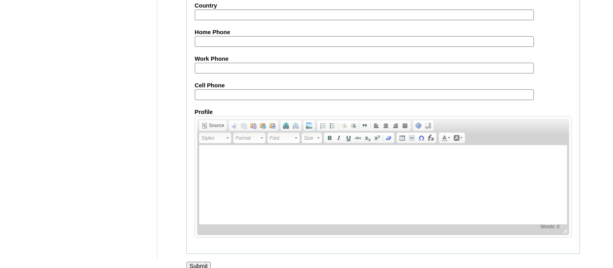
type input "HG123456p"
click at [210, 262] on input "Submit" at bounding box center [198, 266] width 25 height 9
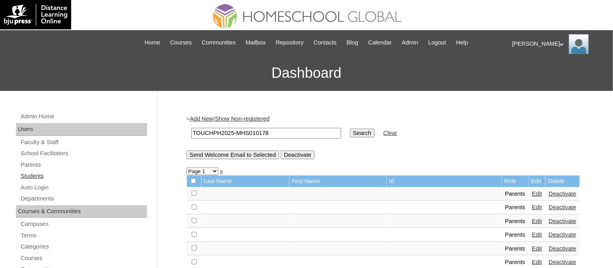
click at [24, 175] on link "Students" at bounding box center [83, 176] width 127 height 10
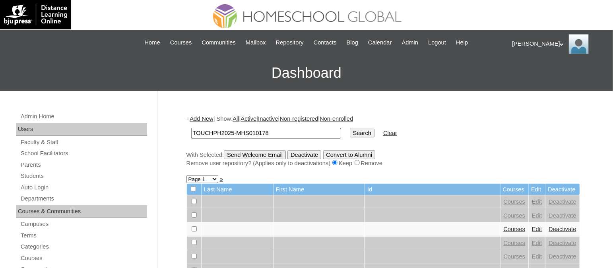
click at [283, 132] on input "TOUCHPH2025-MHS010178" at bounding box center [266, 133] width 150 height 11
type input "TOUCHPH2025-MHS010177"
click at [350, 129] on input "Search" at bounding box center [362, 133] width 25 height 9
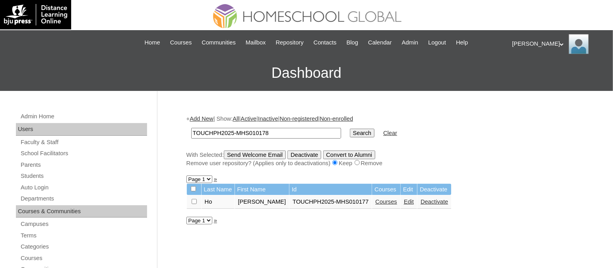
click at [404, 202] on link "Edit" at bounding box center [409, 202] width 10 height 6
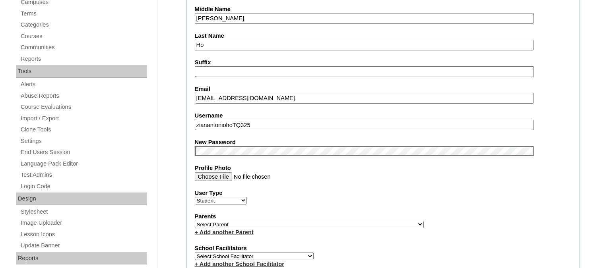
scroll to position [245, 0]
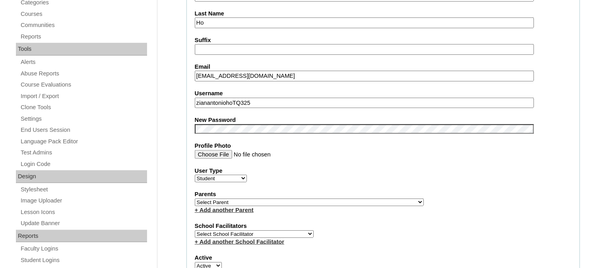
click at [252, 199] on select "Select Parent , , , , , , , , , , , , , , , , , , , , , , , , , , , , , , , , ,…" at bounding box center [309, 203] width 229 height 8
select select "43644"
click at [195, 199] on select "Select Parent , , , , , , , , , , , , , , , , , , , , , , , , , , , , , , , , ,…" at bounding box center [309, 203] width 229 height 8
click at [244, 123] on fieldset "Account Information User Id TOUCHPH2025-MHS010177 Title First Name Zian Antonio…" at bounding box center [383, 205] width 394 height 636
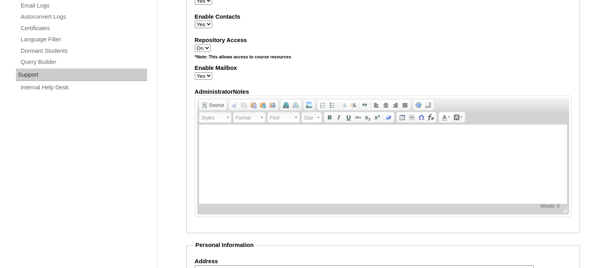
scroll to position [930, 0]
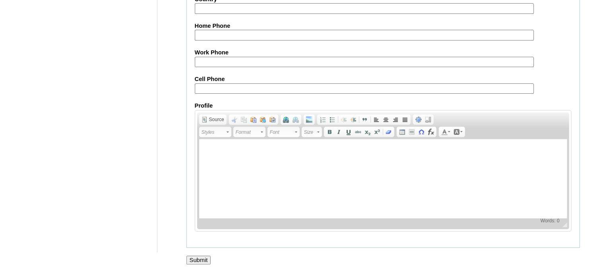
click at [199, 259] on input "Submit" at bounding box center [198, 260] width 25 height 9
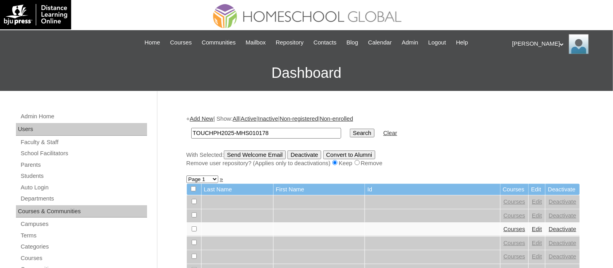
click at [287, 134] on input "TOUCHPH2025-MHS010178" at bounding box center [266, 133] width 150 height 11
click at [350, 129] on input "Search" at bounding box center [362, 133] width 25 height 9
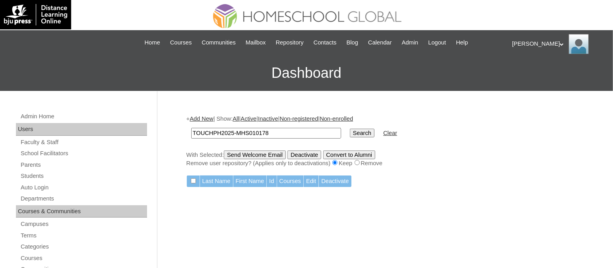
click at [283, 133] on input "TOUCHPH2025-MHS010178" at bounding box center [266, 133] width 150 height 11
type input "TOUCHPH2025-MHS010177"
click at [350, 129] on input "Search" at bounding box center [362, 133] width 25 height 9
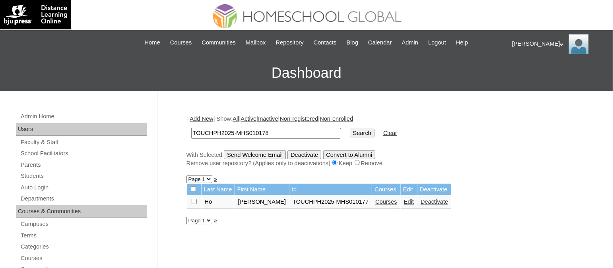
click at [377, 202] on link "Courses" at bounding box center [386, 202] width 22 height 6
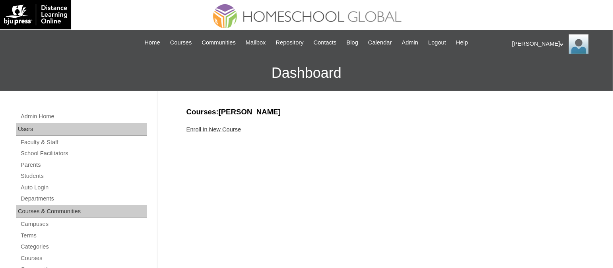
click at [213, 130] on link "Enroll in New Course" at bounding box center [213, 129] width 55 height 6
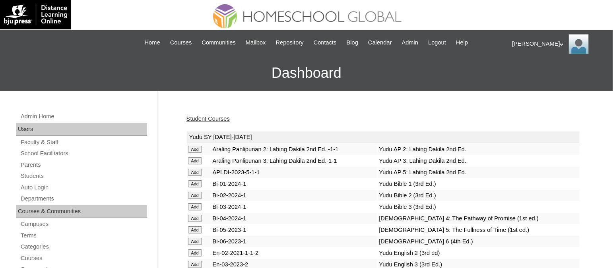
scroll to position [2012, 0]
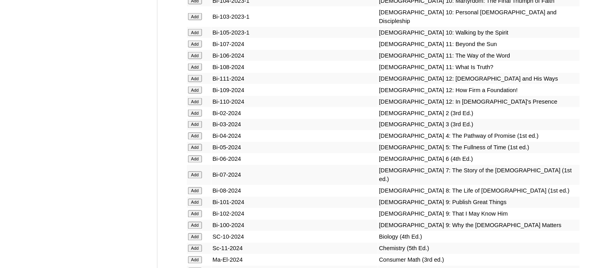
click at [198, 172] on input "Add" at bounding box center [195, 175] width 14 height 7
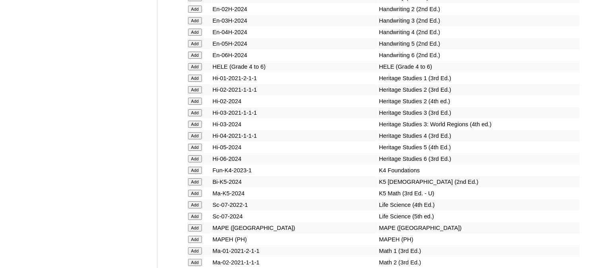
click at [195, 213] on input "Add" at bounding box center [195, 216] width 14 height 7
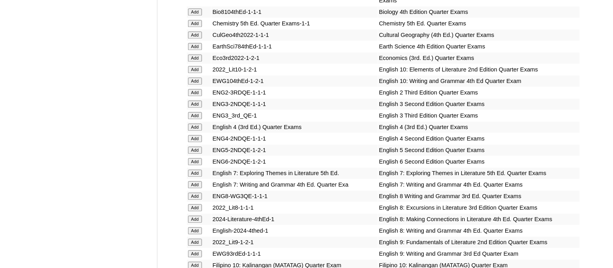
scroll to position [2268, 0]
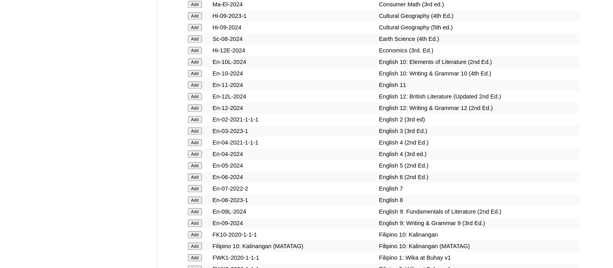
click at [198, 185] on form "Add" at bounding box center [199, 188] width 22 height 6
click at [196, 185] on input "Add" at bounding box center [195, 188] width 14 height 7
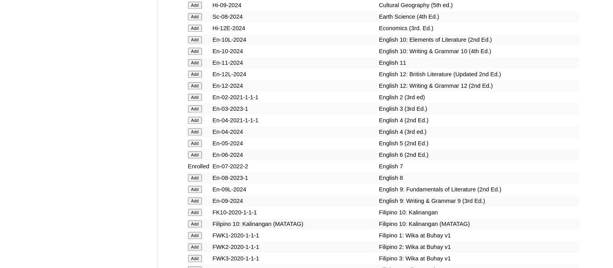
scroll to position [2513, 0]
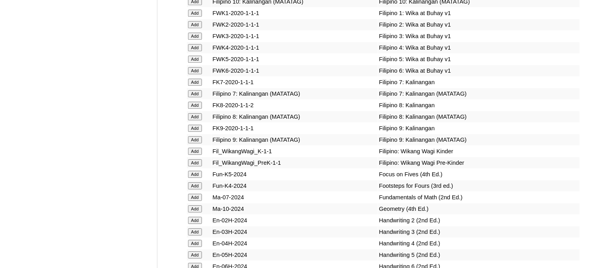
click at [197, 194] on input "Add" at bounding box center [195, 197] width 14 height 7
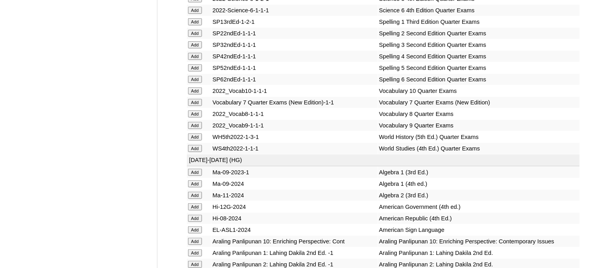
scroll to position [3270, 0]
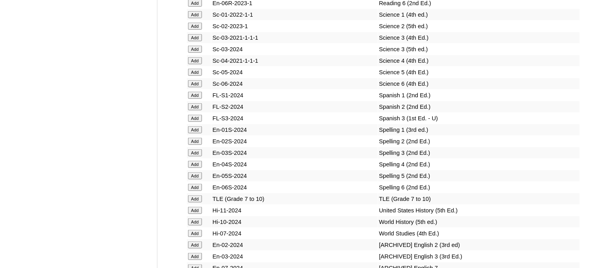
click at [196, 230] on input "Add" at bounding box center [195, 233] width 14 height 7
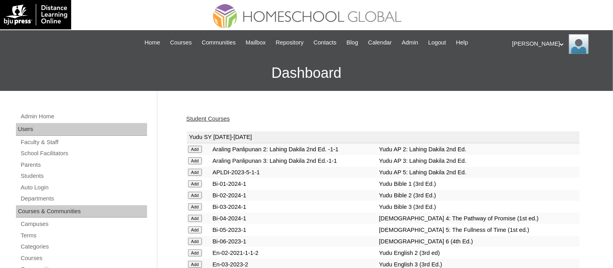
click at [213, 118] on link "Student Courses" at bounding box center [207, 119] width 43 height 6
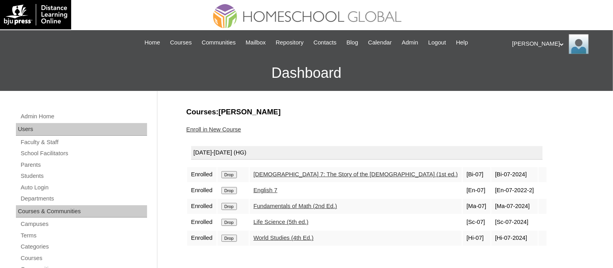
scroll to position [30, 0]
